Goal: Browse casually: Explore the website without a specific task or goal

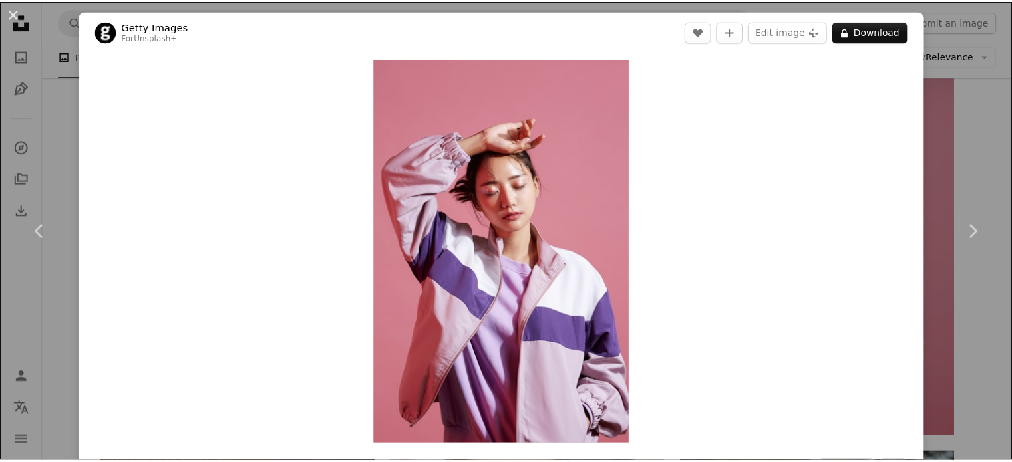
scroll to position [23950, 0]
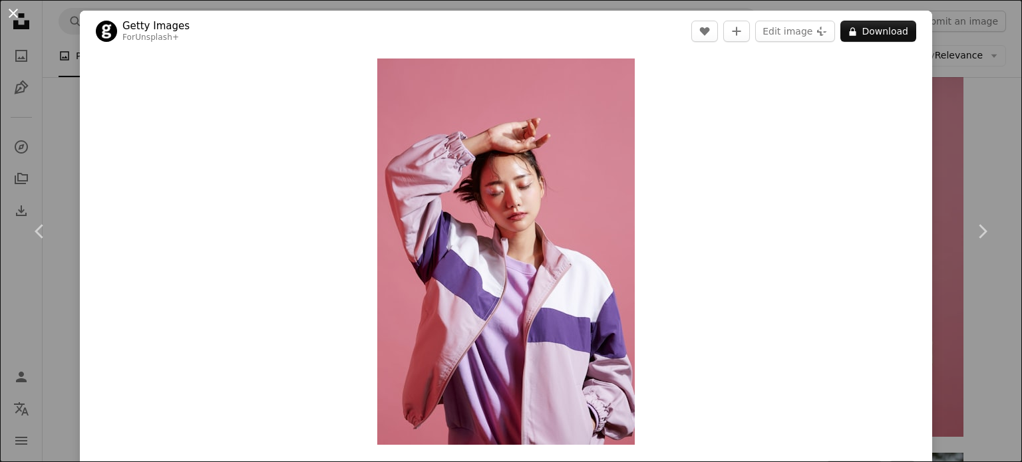
click at [15, 13] on button "An X shape" at bounding box center [13, 13] width 16 height 16
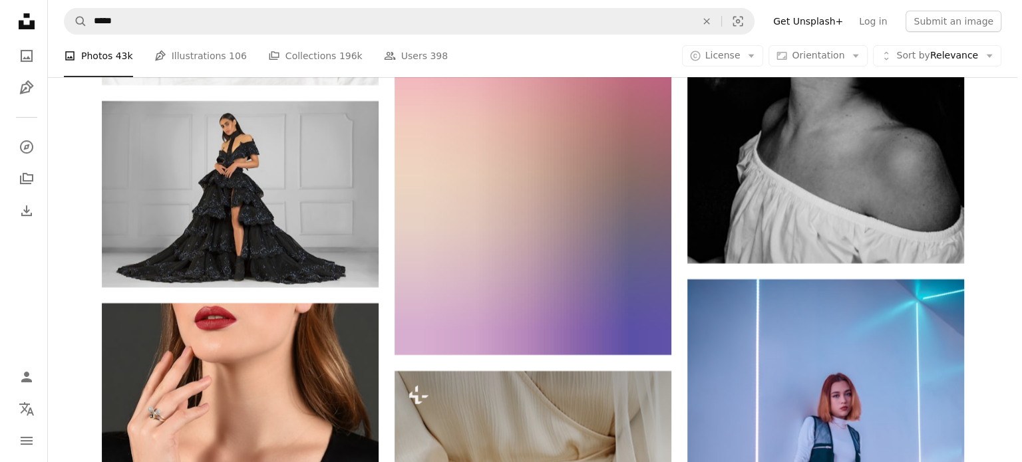
scroll to position [30802, 0]
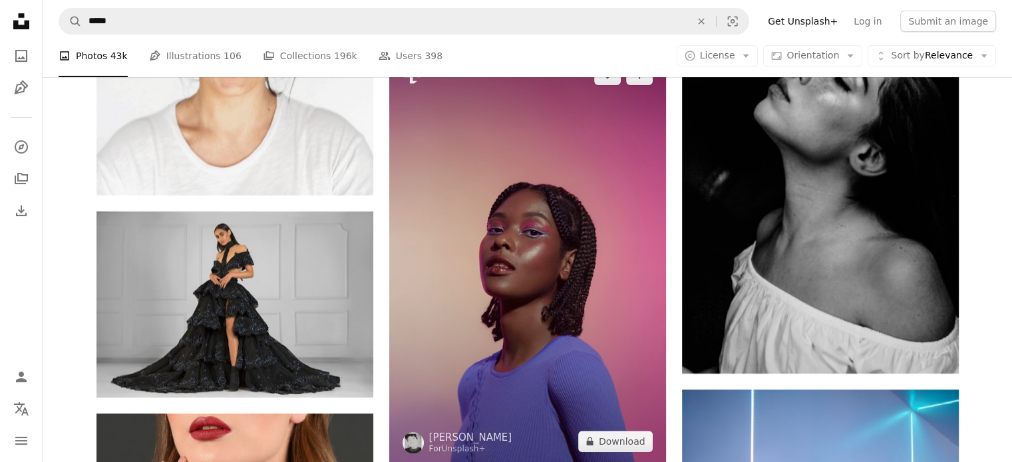
click at [523, 249] on img at bounding box center [527, 258] width 277 height 415
